Goal: Entertainment & Leisure: Consume media (video, audio)

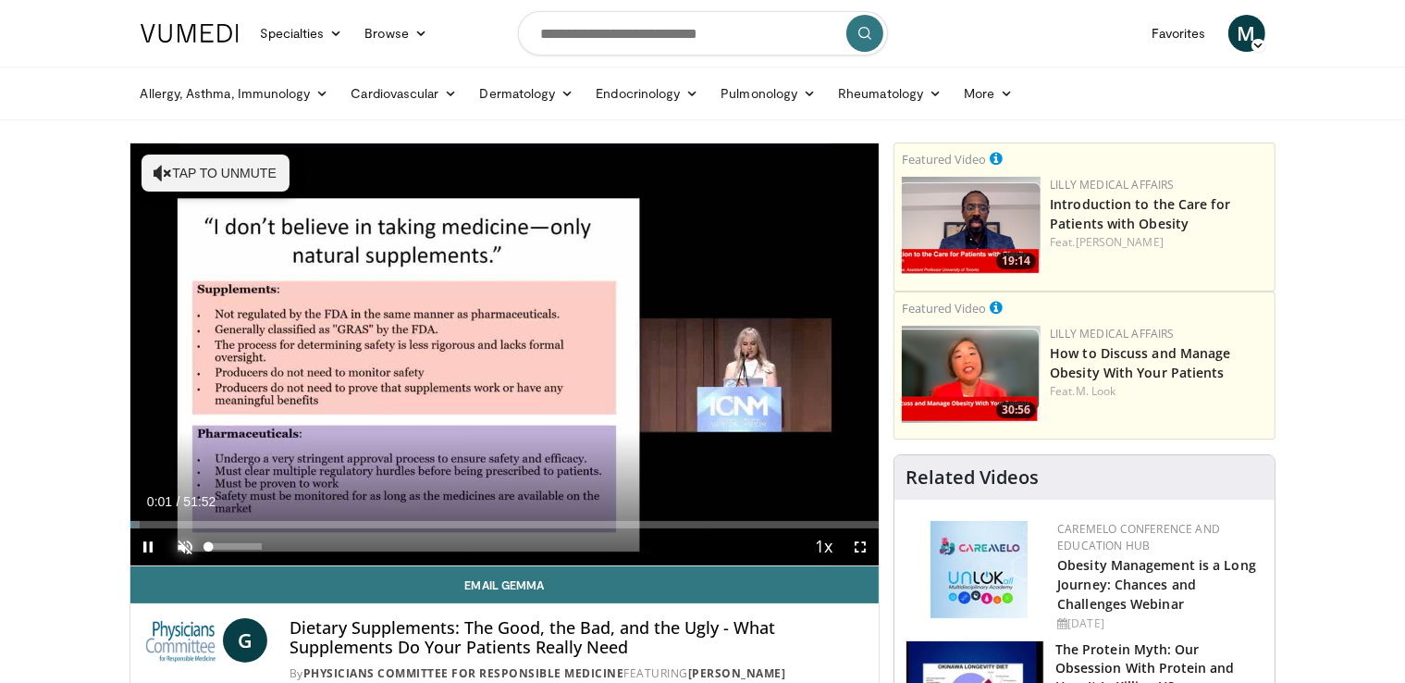
click at [188, 546] on span "Video Player" at bounding box center [185, 546] width 37 height 37
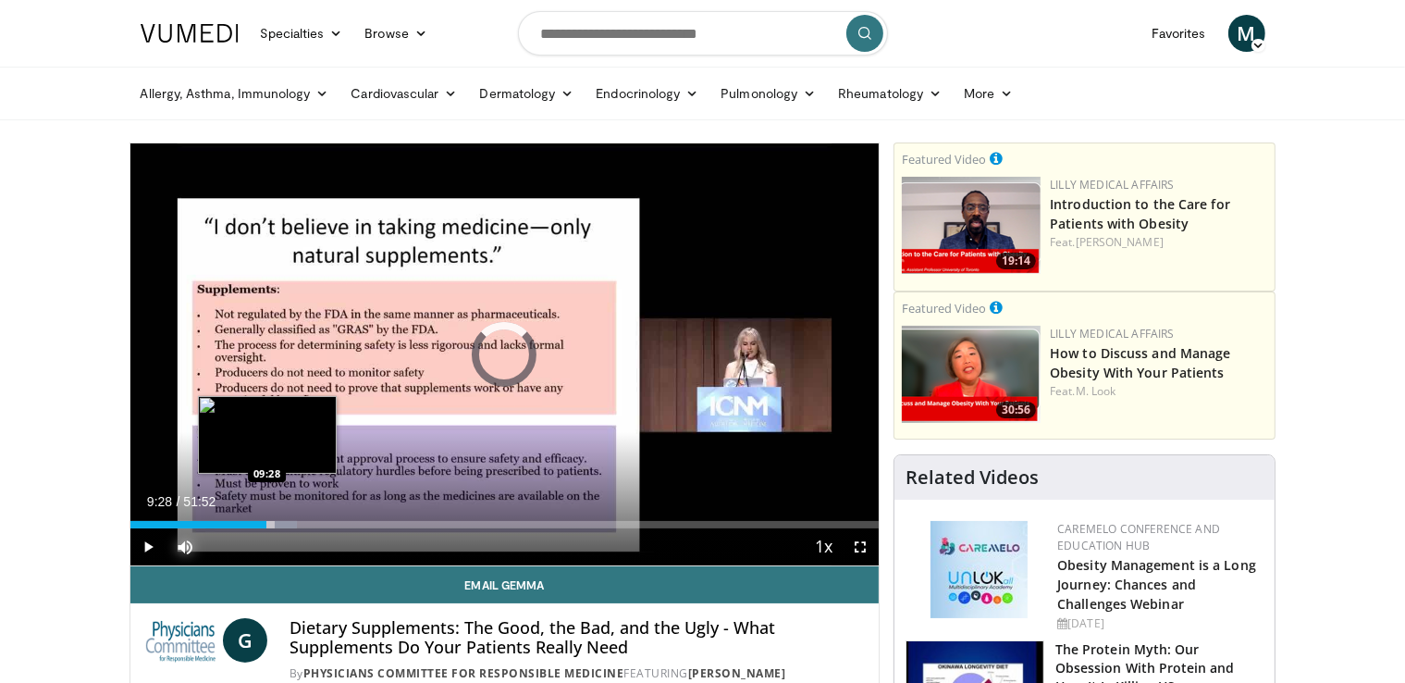
click at [266, 523] on div "09:28" at bounding box center [198, 524] width 137 height 7
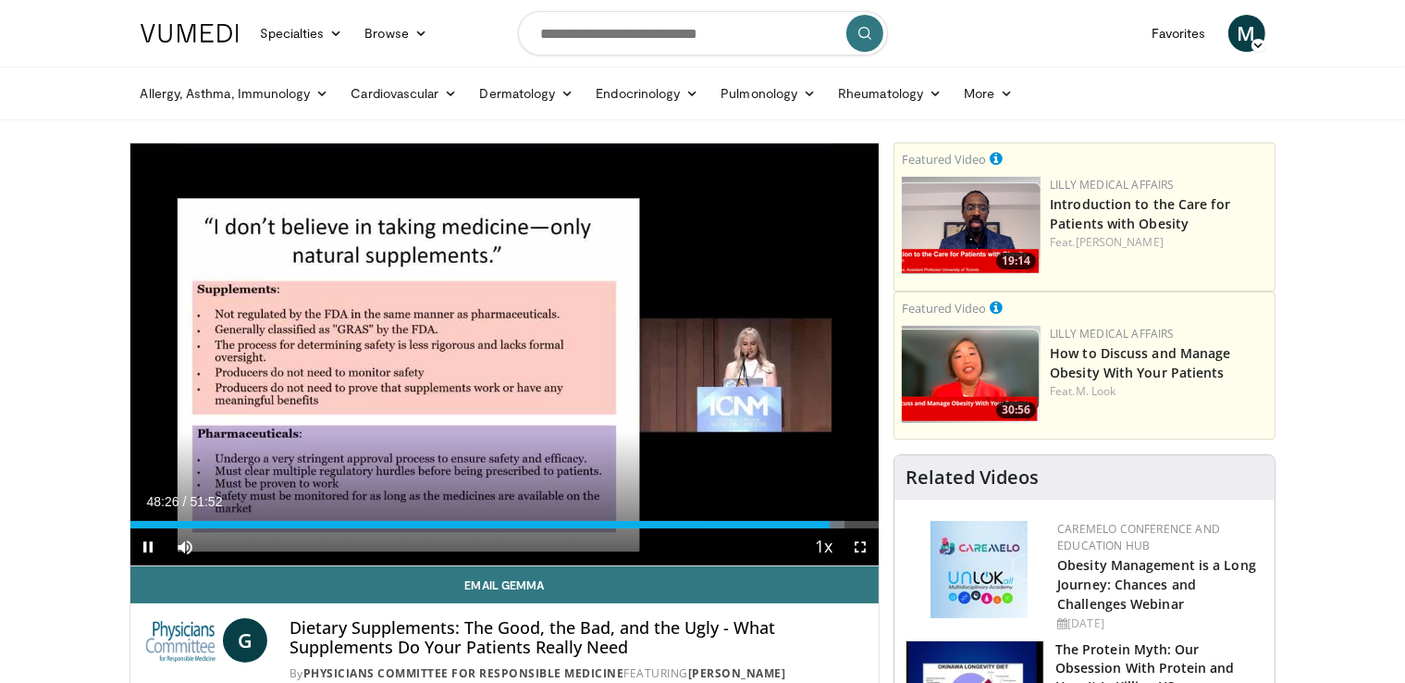
click at [795, 528] on div "Current Time 48:26 / Duration 51:52 Pause Skip Backward Skip Forward Mute Loade…" at bounding box center [504, 546] width 749 height 37
click at [792, 525] on div "Loaded : 95.44% 45:50 45:50" at bounding box center [504, 524] width 749 height 7
click at [823, 523] on div "48:01" at bounding box center [477, 524] width 694 height 7
click at [852, 525] on div "Loaded : 100.00% 50:55 50:00" at bounding box center [504, 524] width 749 height 7
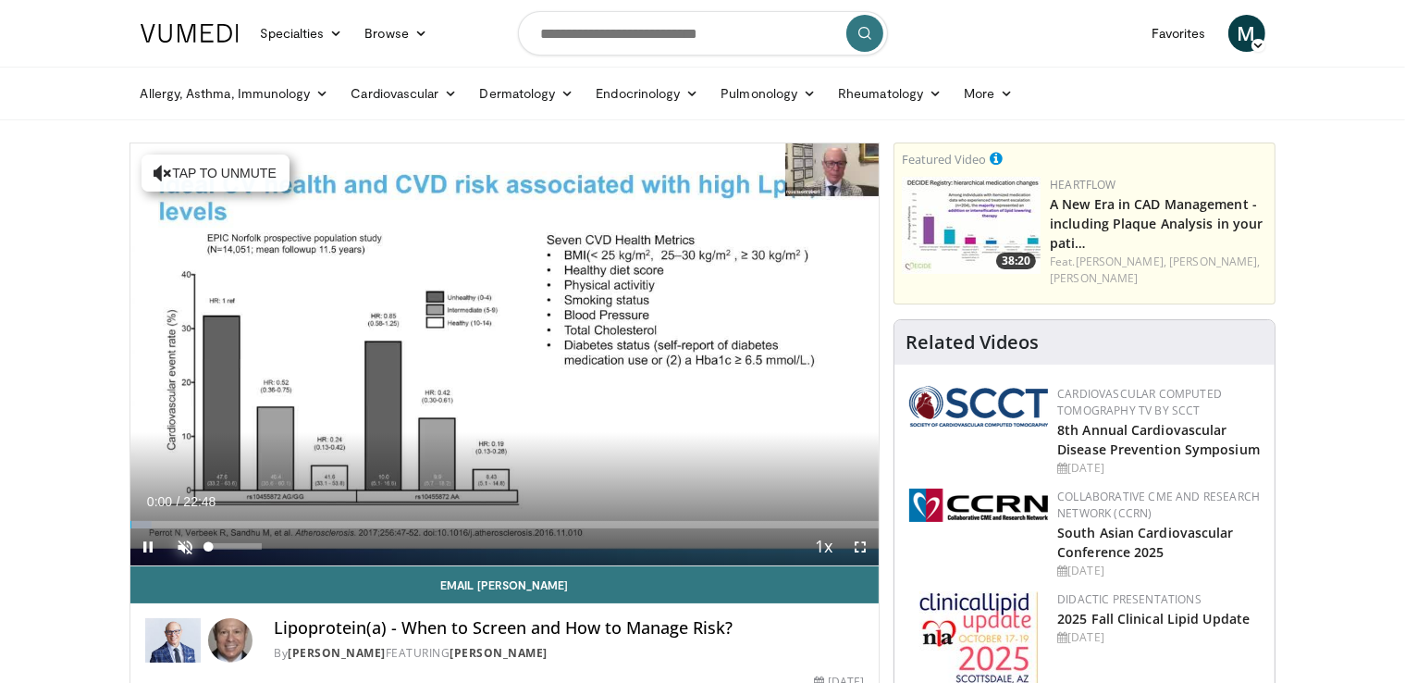
click at [180, 539] on span "Video Player" at bounding box center [185, 546] width 37 height 37
click at [143, 528] on span "Video Player" at bounding box center [148, 546] width 37 height 37
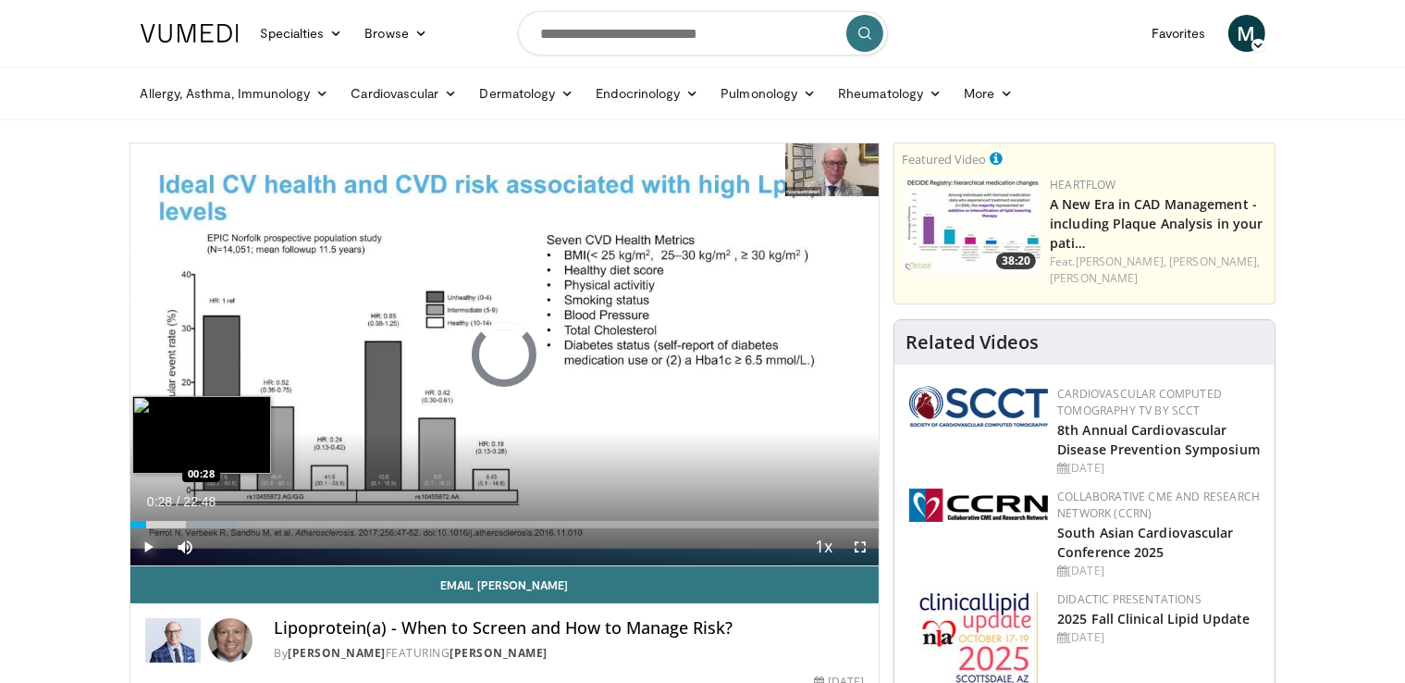
click at [145, 524] on div "Loaded : 14.49% 02:17 00:28" at bounding box center [504, 524] width 749 height 7
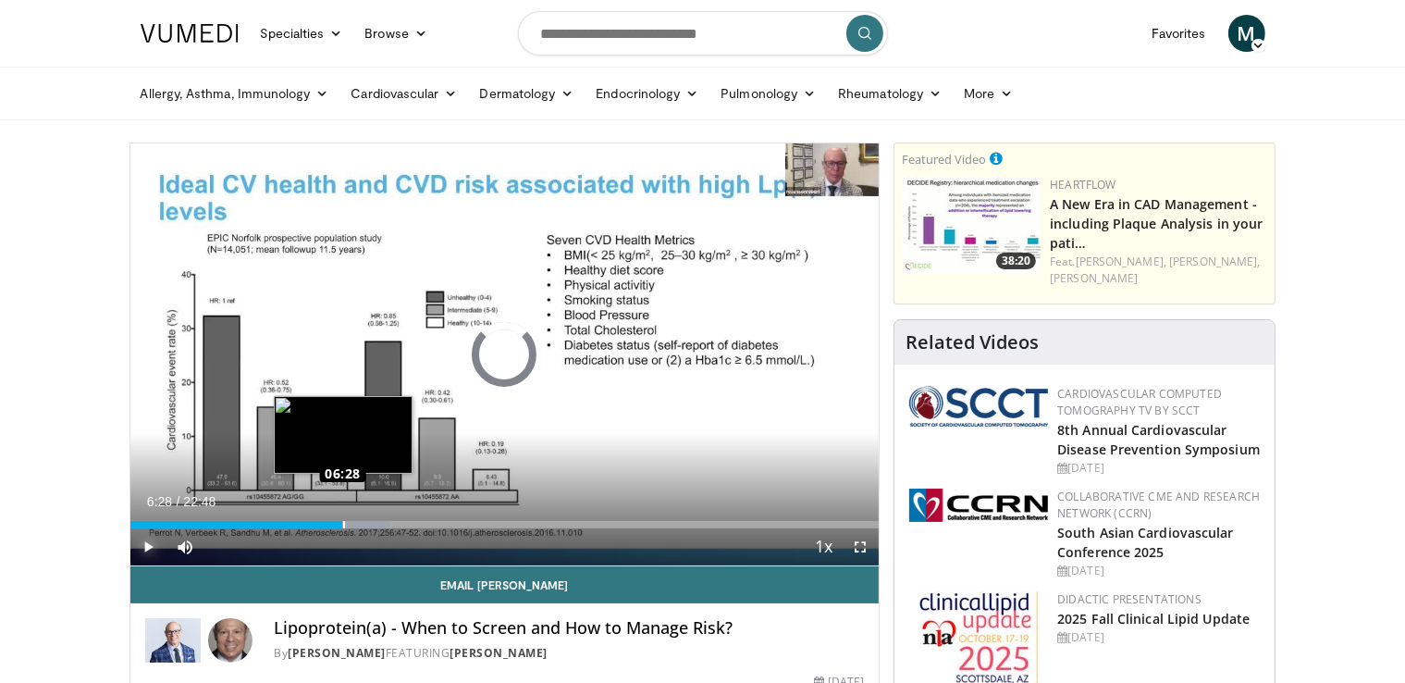
click at [342, 525] on div "Loaded : 34.80% 06:28 06:28" at bounding box center [504, 524] width 749 height 7
